Goal: Book appointment/travel/reservation

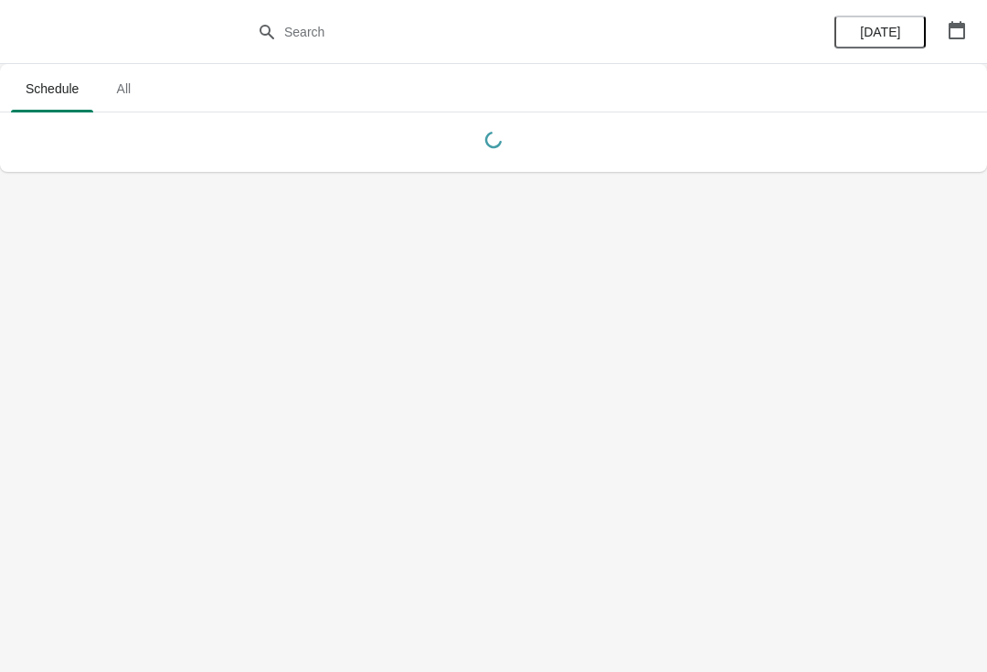
click at [123, 106] on button "All" at bounding box center [123, 89] width 53 height 48
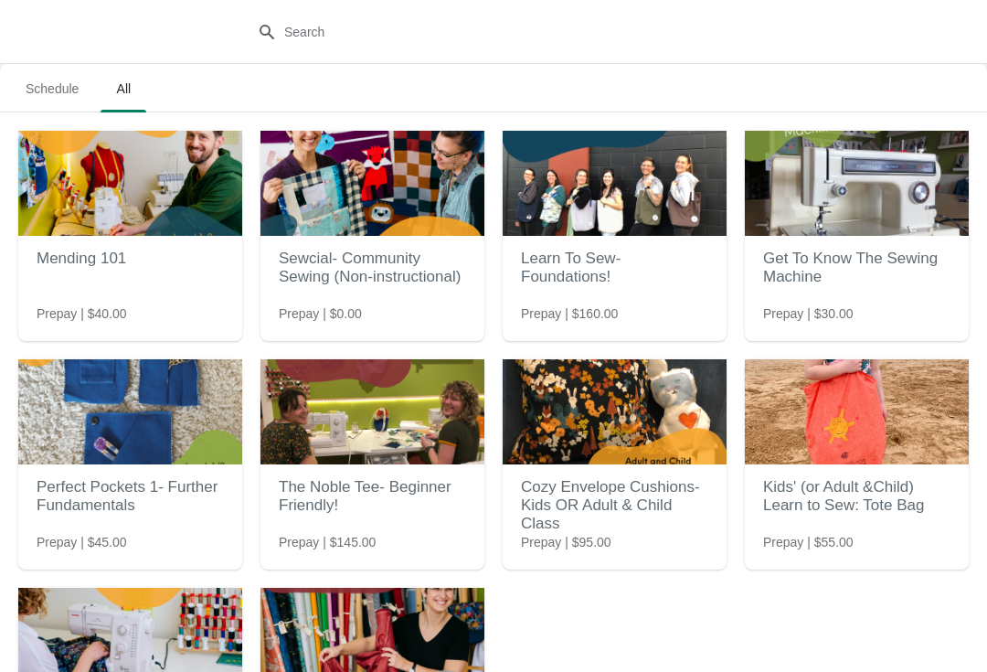
scroll to position [-1, 0]
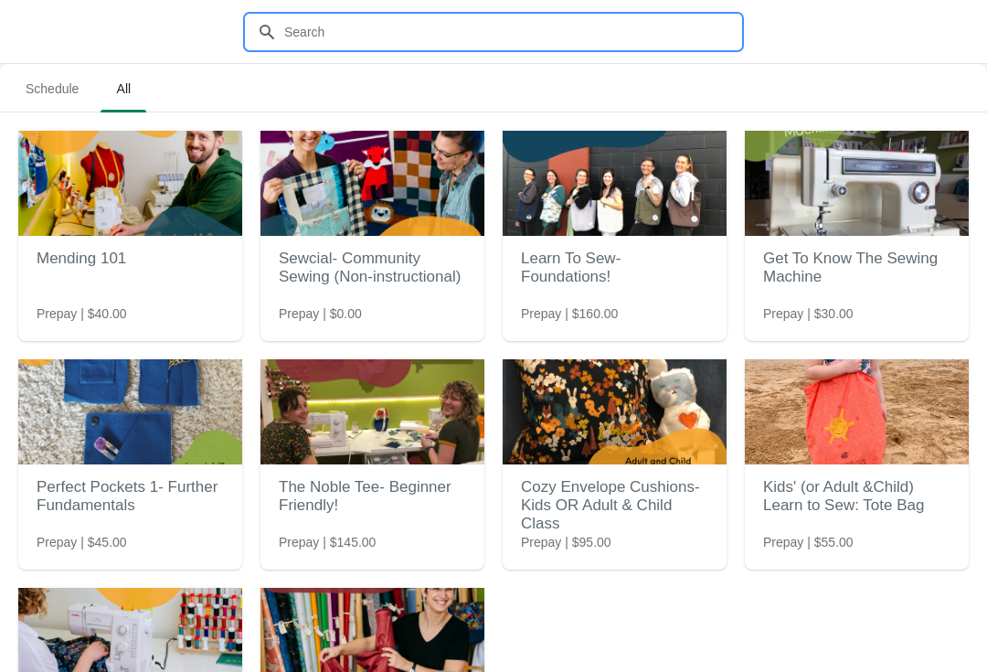
click at [464, 40] on input "text" at bounding box center [511, 32] width 457 height 33
type input "Embroi"
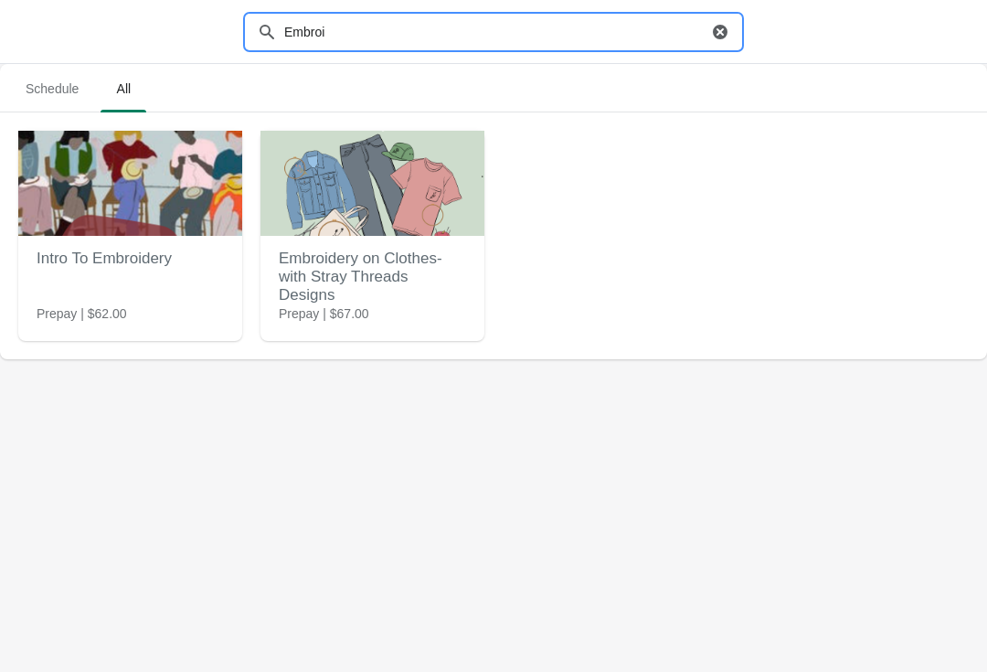
click at [388, 201] on img at bounding box center [373, 183] width 224 height 105
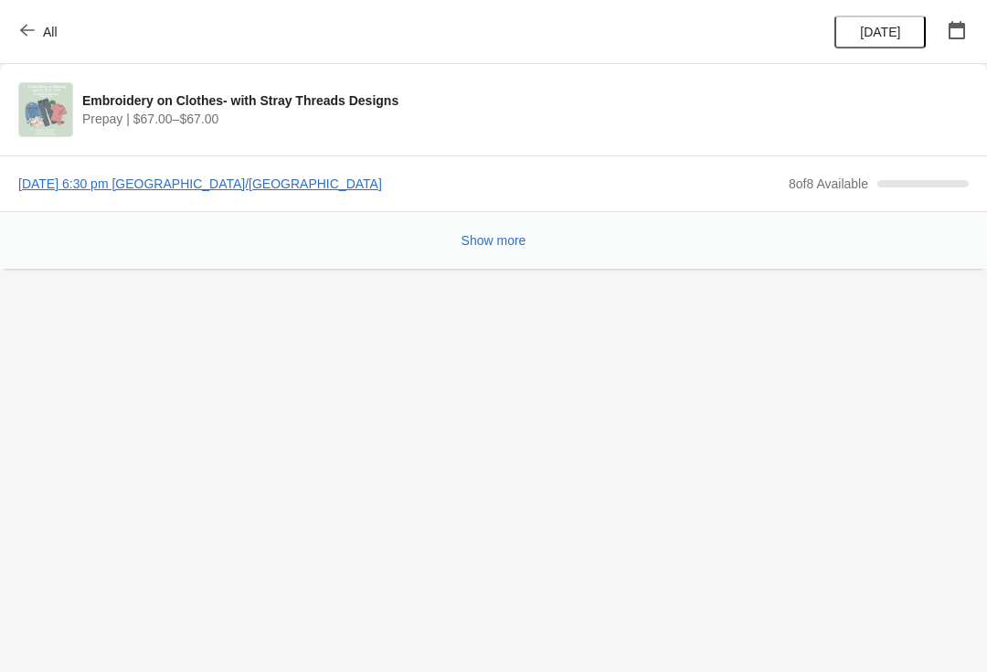
click at [301, 181] on span "[DATE] 6:30 pm [GEOGRAPHIC_DATA]/[GEOGRAPHIC_DATA]" at bounding box center [399, 184] width 762 height 18
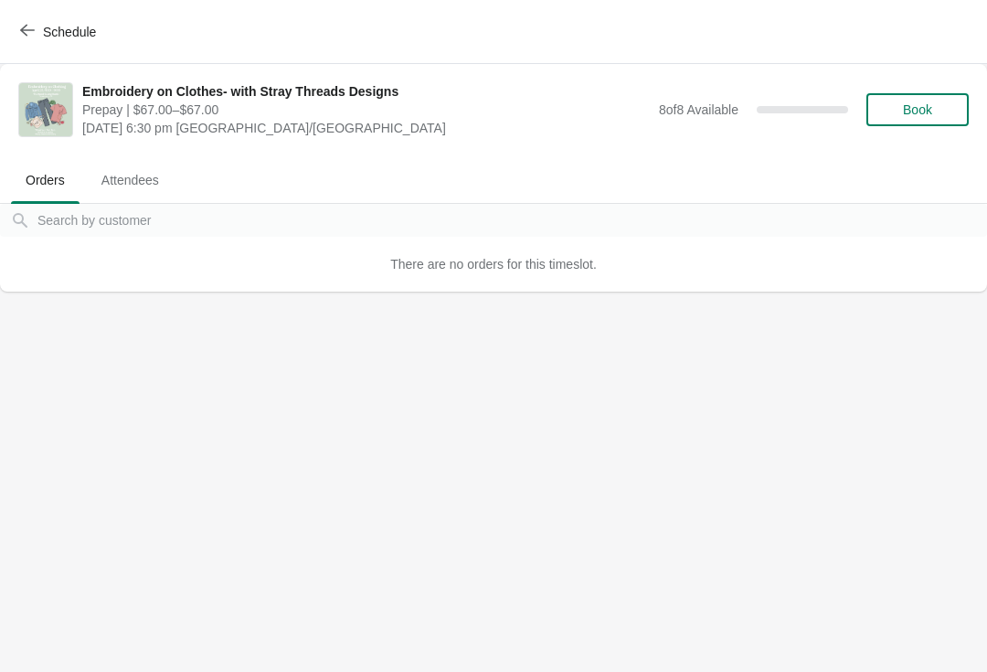
click at [933, 94] on button "Book" at bounding box center [918, 109] width 102 height 33
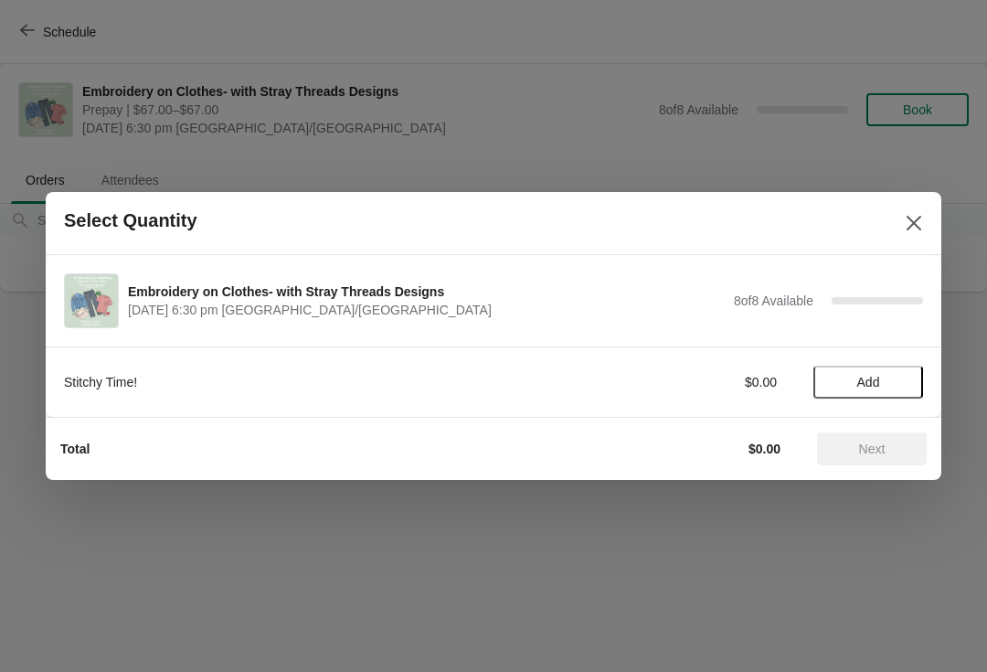
click at [858, 375] on span "Add" at bounding box center [869, 382] width 23 height 15
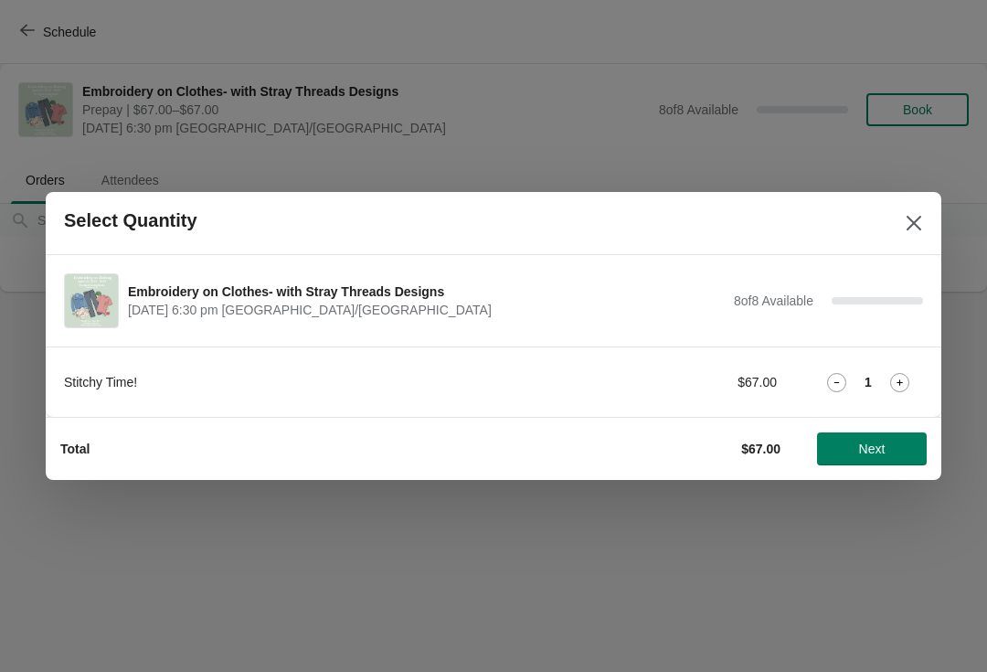
click at [888, 450] on span "Next" at bounding box center [872, 449] width 80 height 15
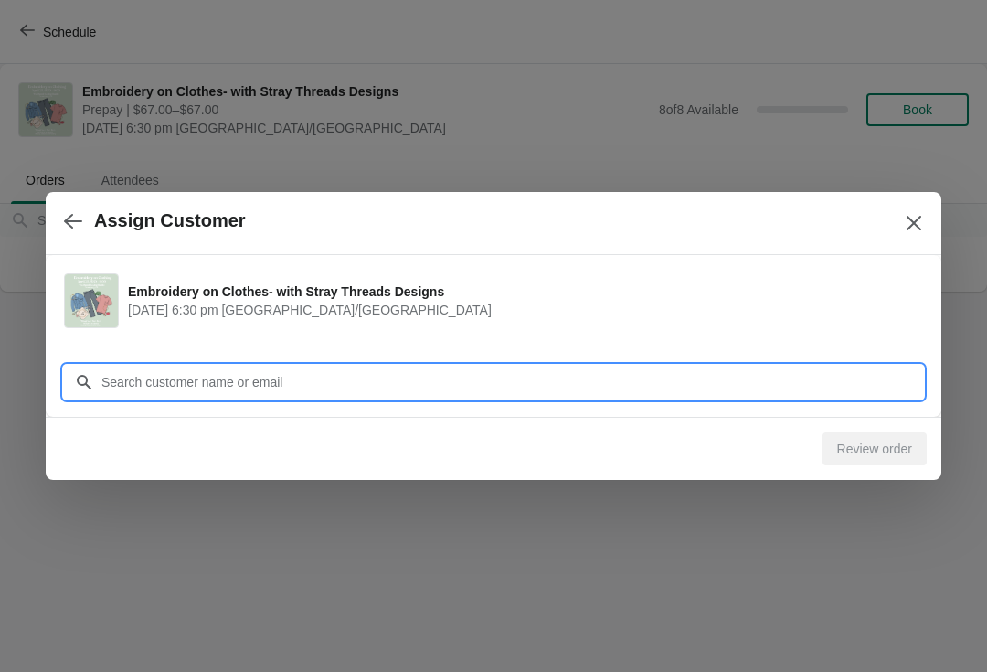
click at [175, 387] on input "Customer" at bounding box center [512, 382] width 823 height 33
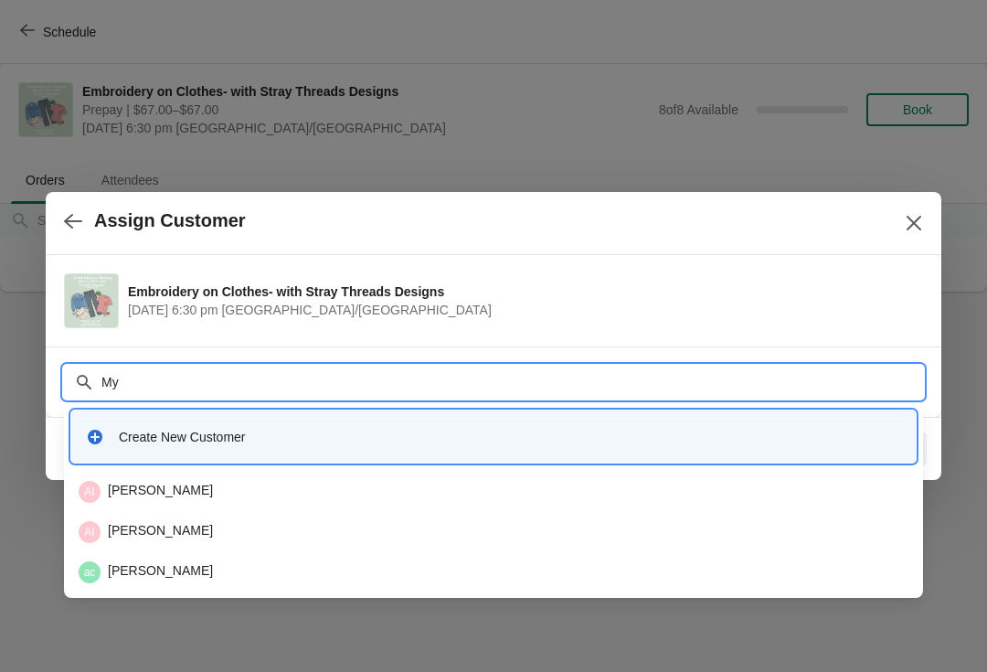
type input "M"
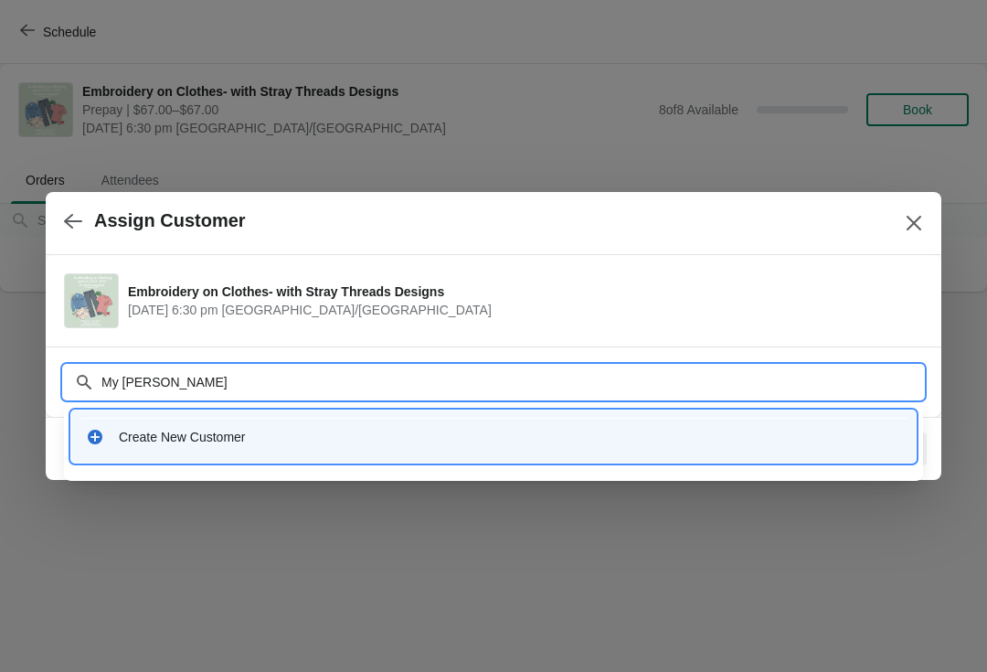
click at [438, 386] on input "My [PERSON_NAME]" at bounding box center [512, 382] width 823 height 33
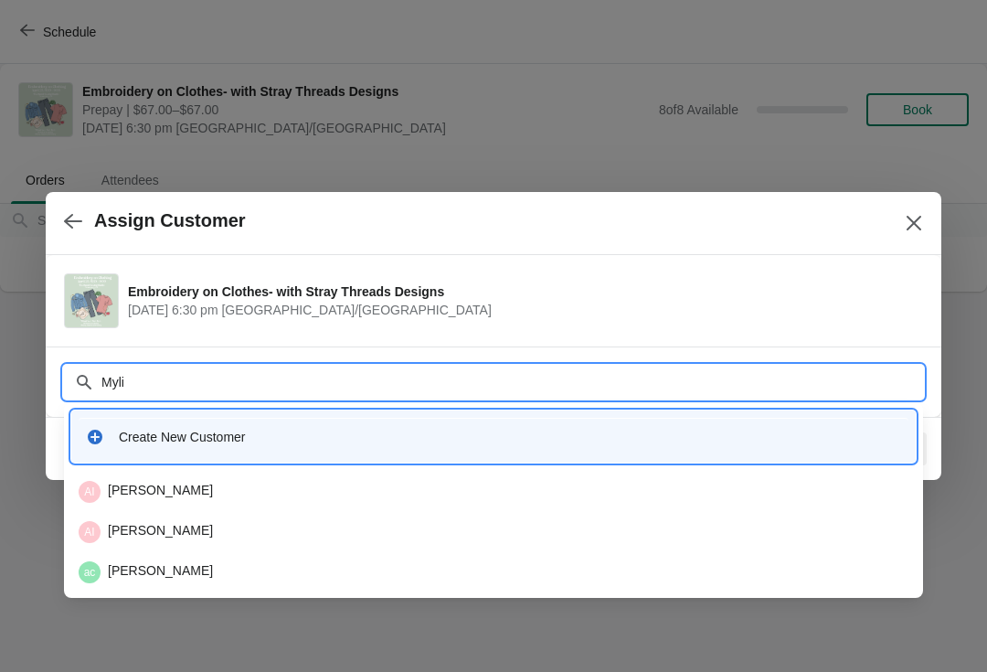
click at [682, 355] on div "Customer Myli" at bounding box center [493, 372] width 859 height 51
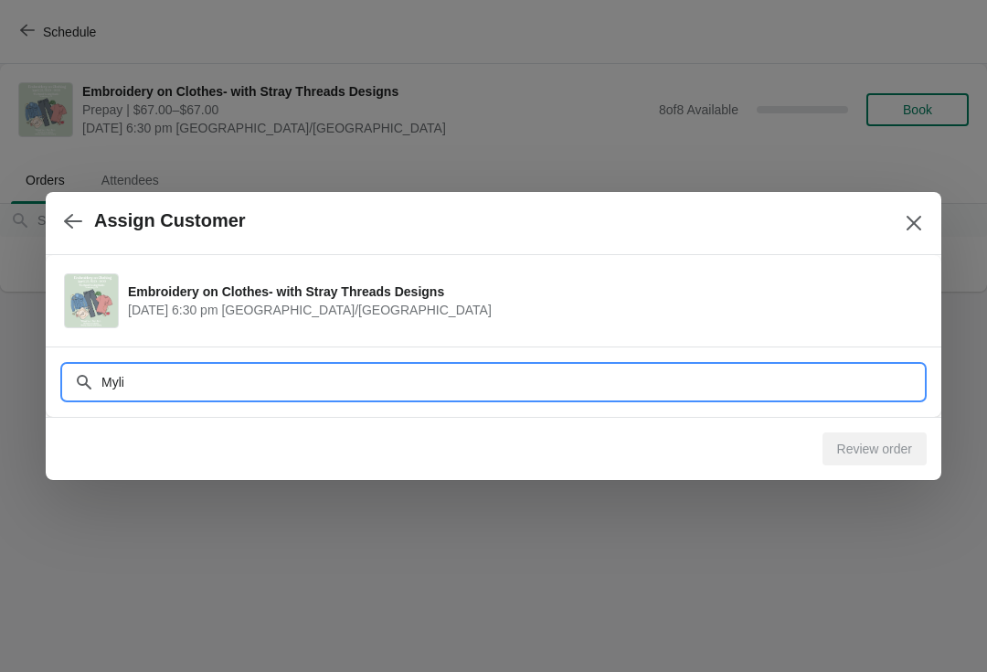
click at [660, 387] on input "Myli" at bounding box center [512, 382] width 823 height 33
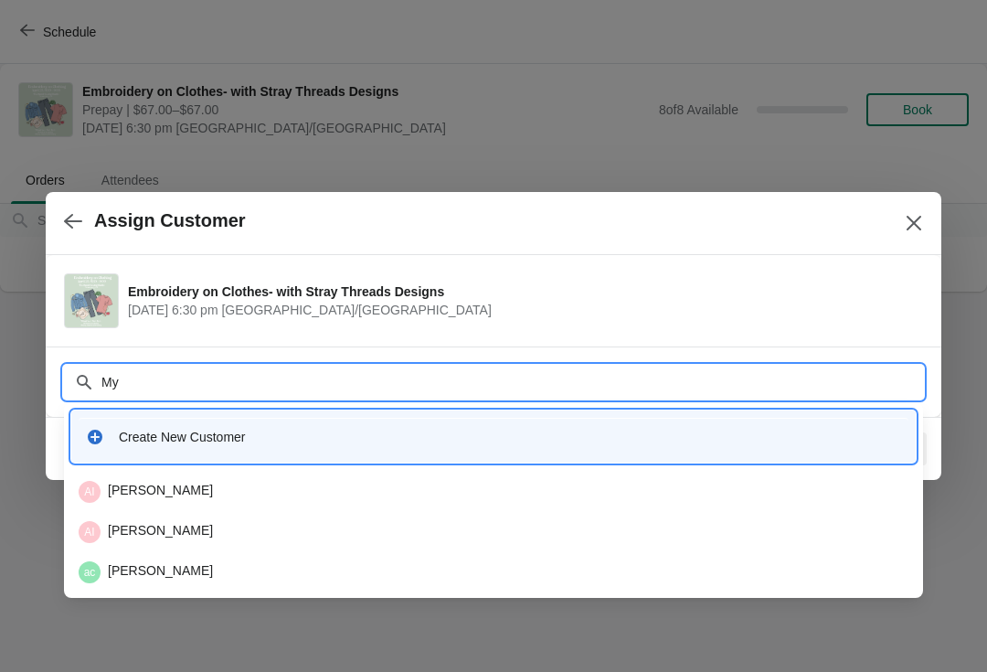
type input "M"
